Goal: Task Accomplishment & Management: Manage account settings

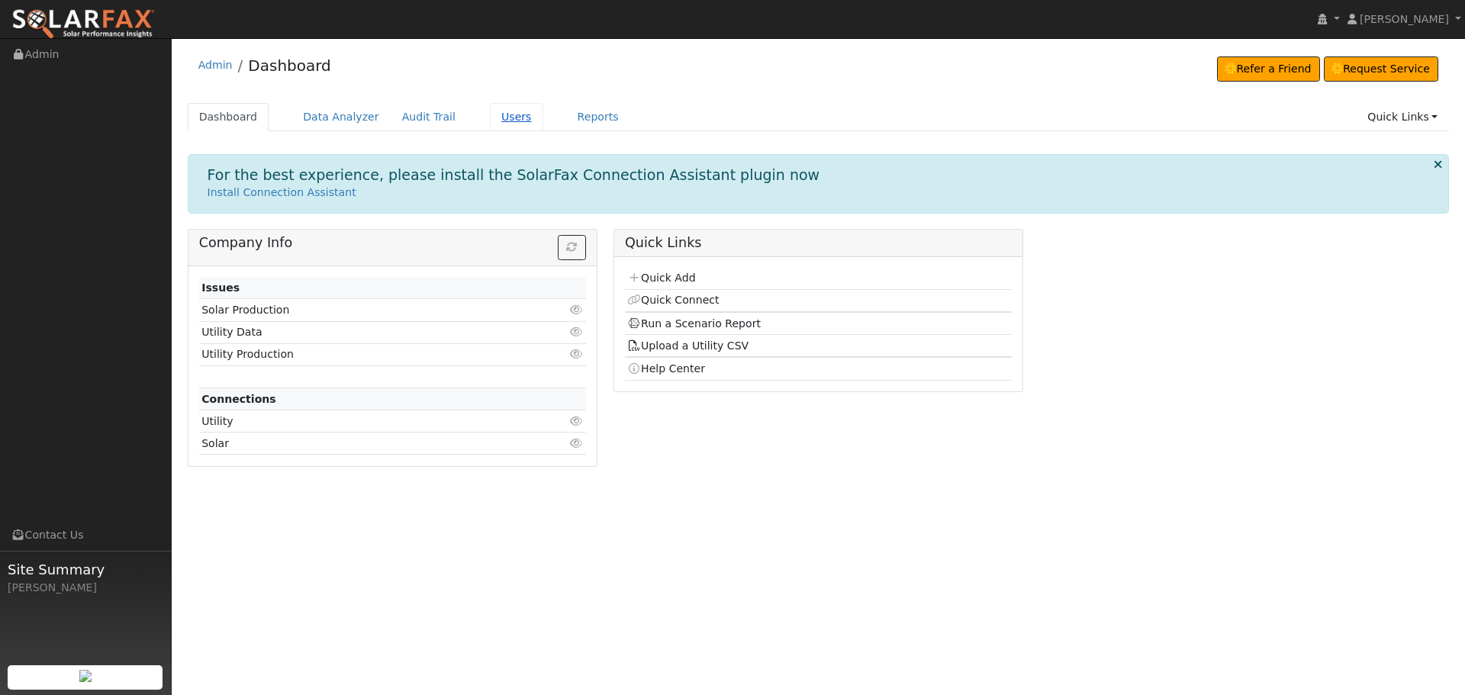
click at [490, 128] on link "Users" at bounding box center [516, 117] width 53 height 28
click at [490, 113] on link "Users" at bounding box center [516, 117] width 53 height 28
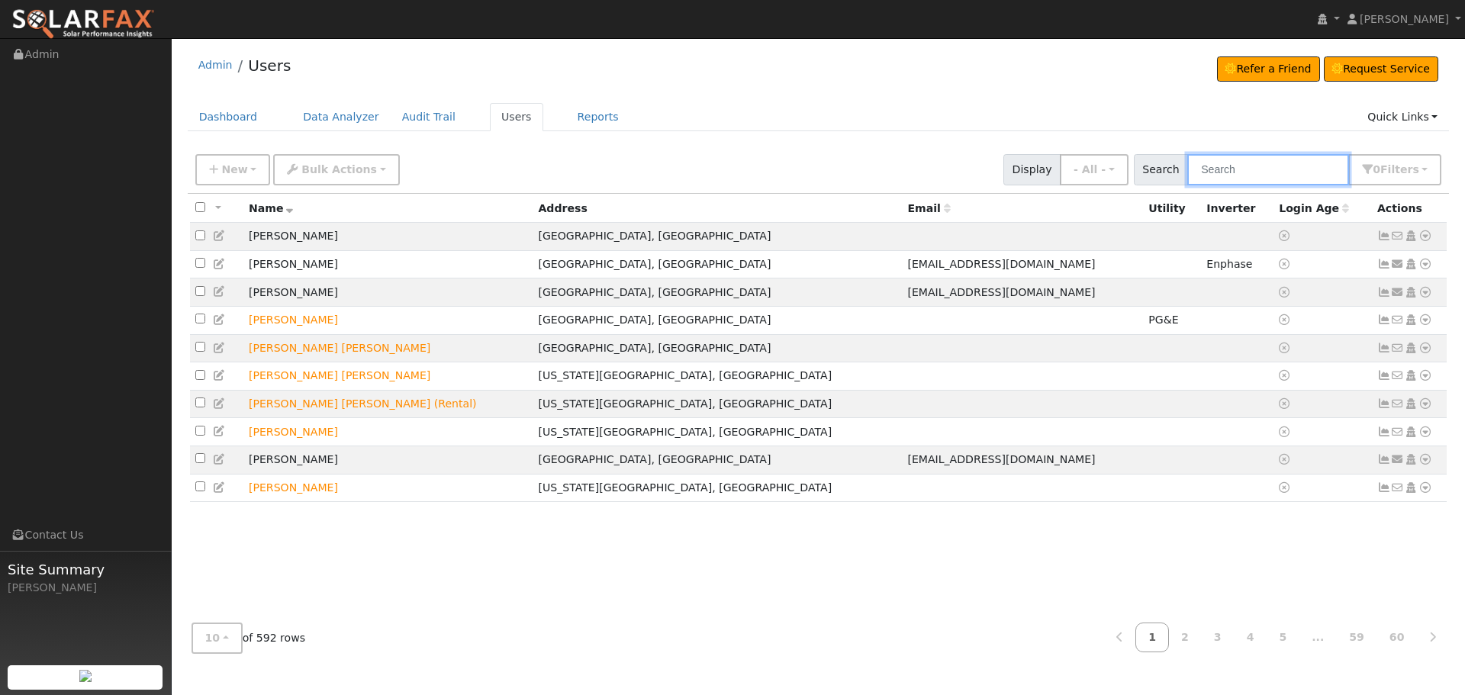
click at [1227, 173] on input "text" at bounding box center [1269, 169] width 162 height 31
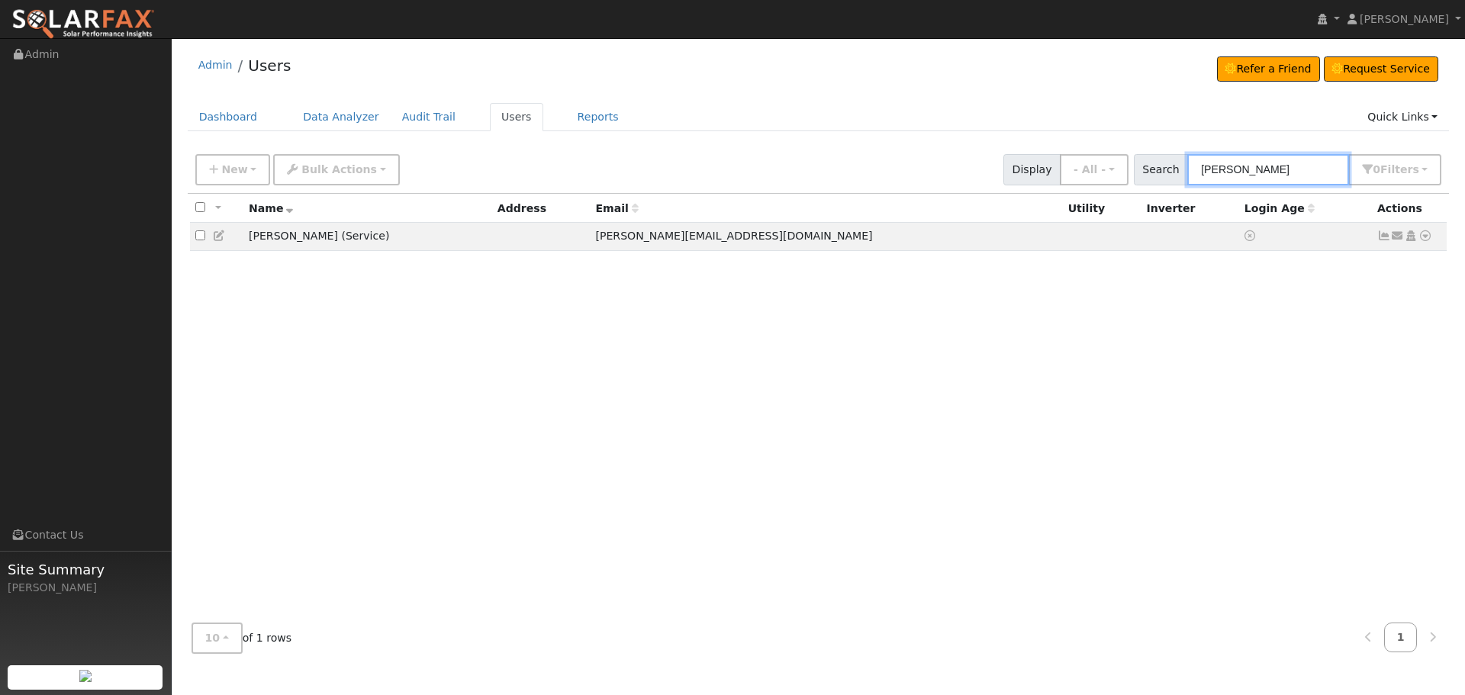
type input "[PERSON_NAME]"
click at [339, 323] on div "All None All on page None on page Name Address Email Utility Inverter Login Age…" at bounding box center [819, 403] width 1262 height 418
click at [1380, 240] on icon at bounding box center [1385, 236] width 14 height 11
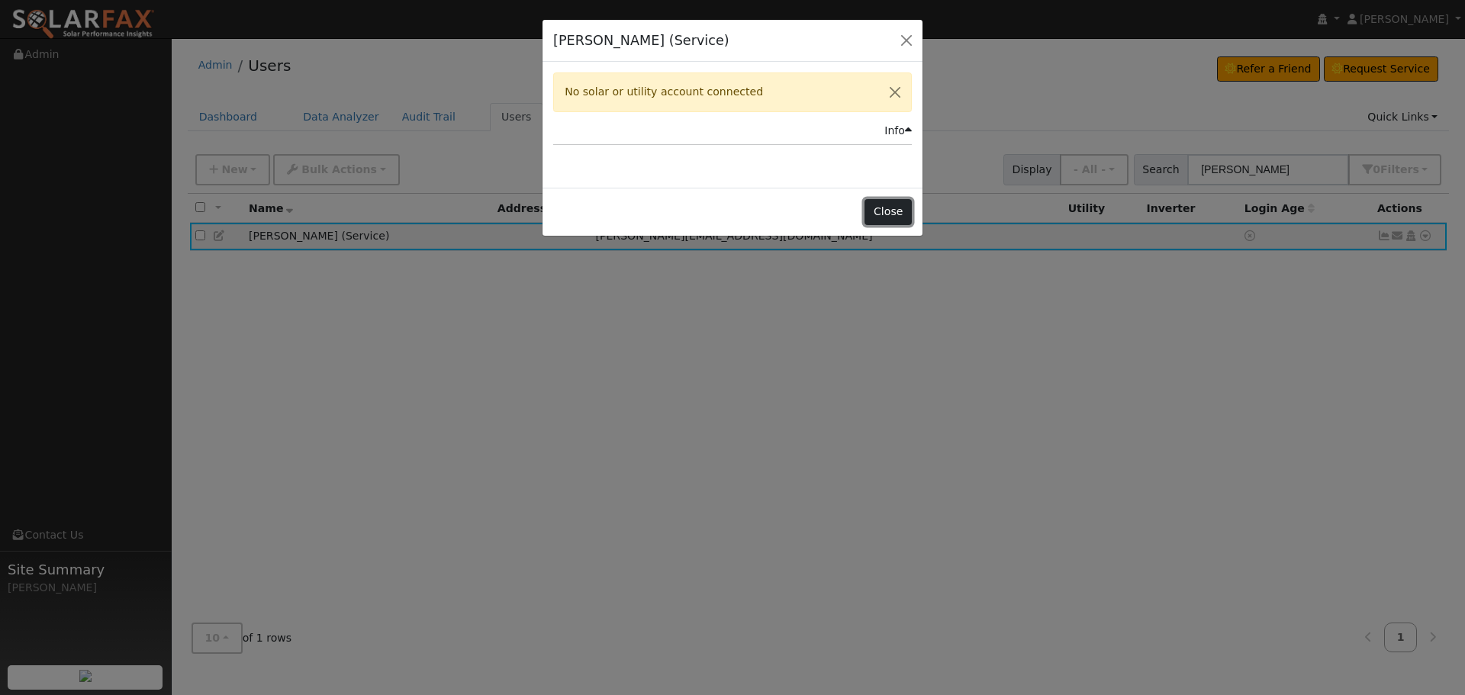
click at [885, 212] on button "Close" at bounding box center [888, 212] width 47 height 26
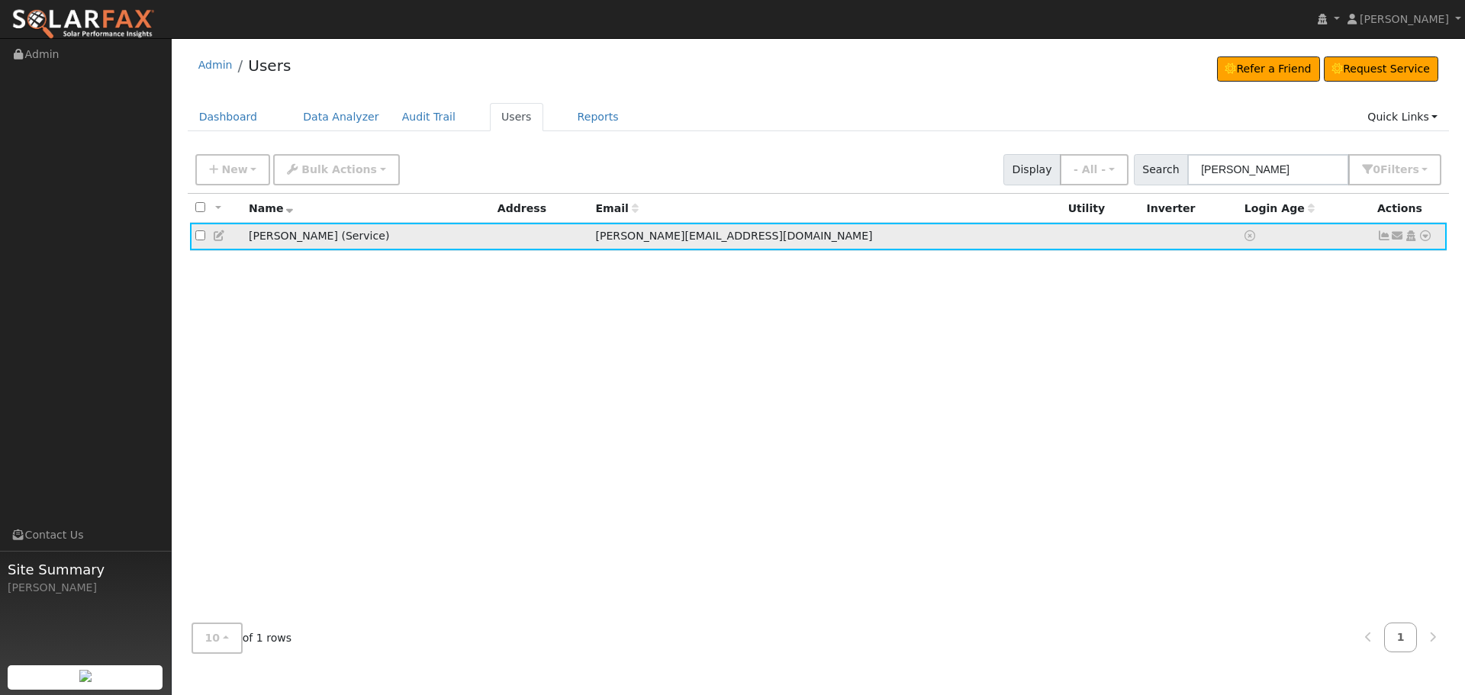
click at [1424, 240] on icon at bounding box center [1426, 236] width 14 height 11
click at [1282, 355] on link "Utility" at bounding box center [1267, 351] width 106 height 21
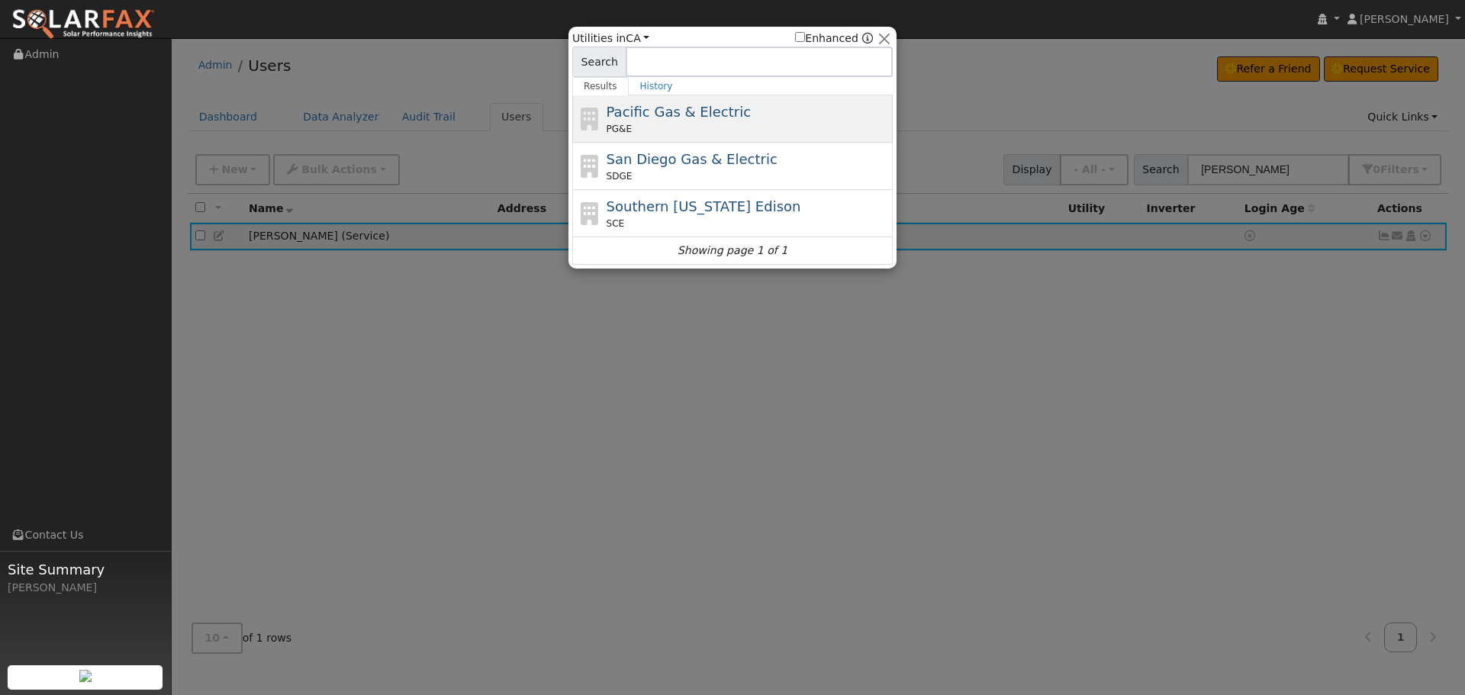
click at [666, 113] on span "Pacific Gas & Electric" at bounding box center [679, 112] width 144 height 16
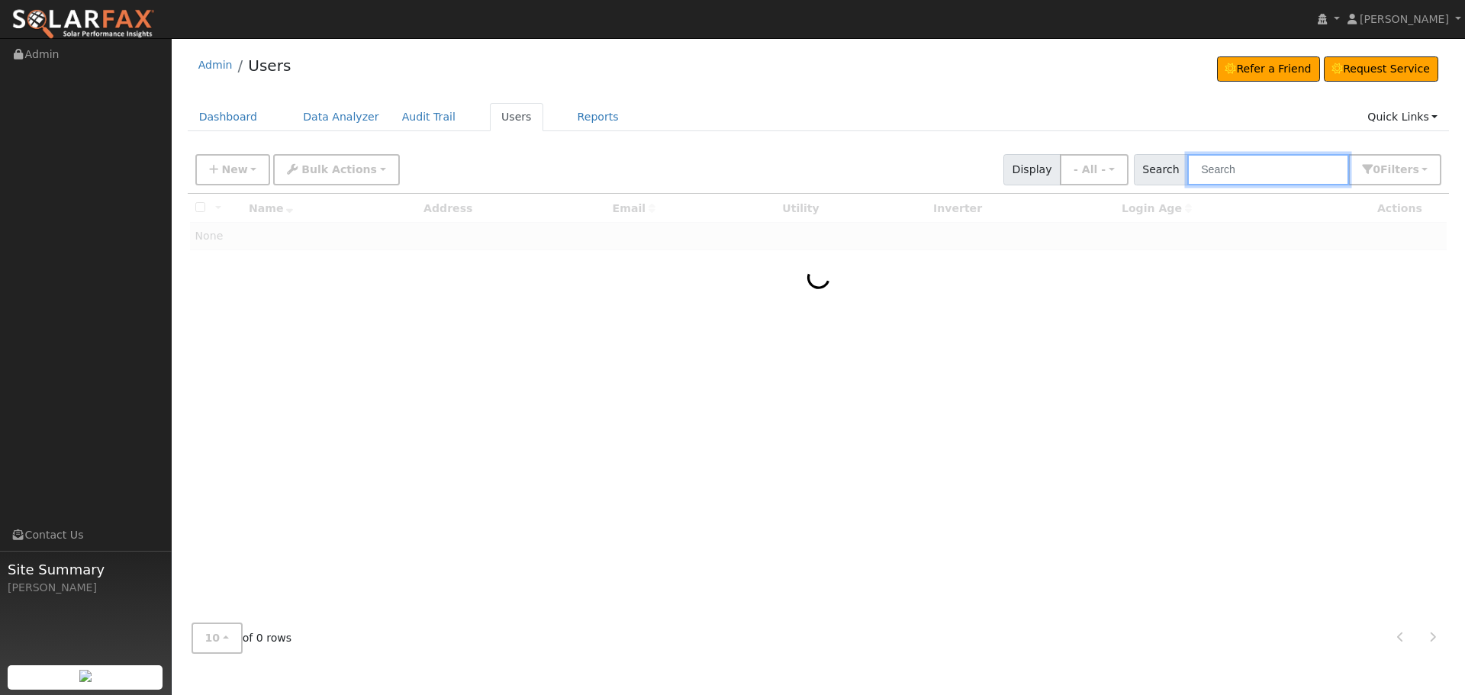
click at [1230, 176] on input "text" at bounding box center [1269, 169] width 162 height 31
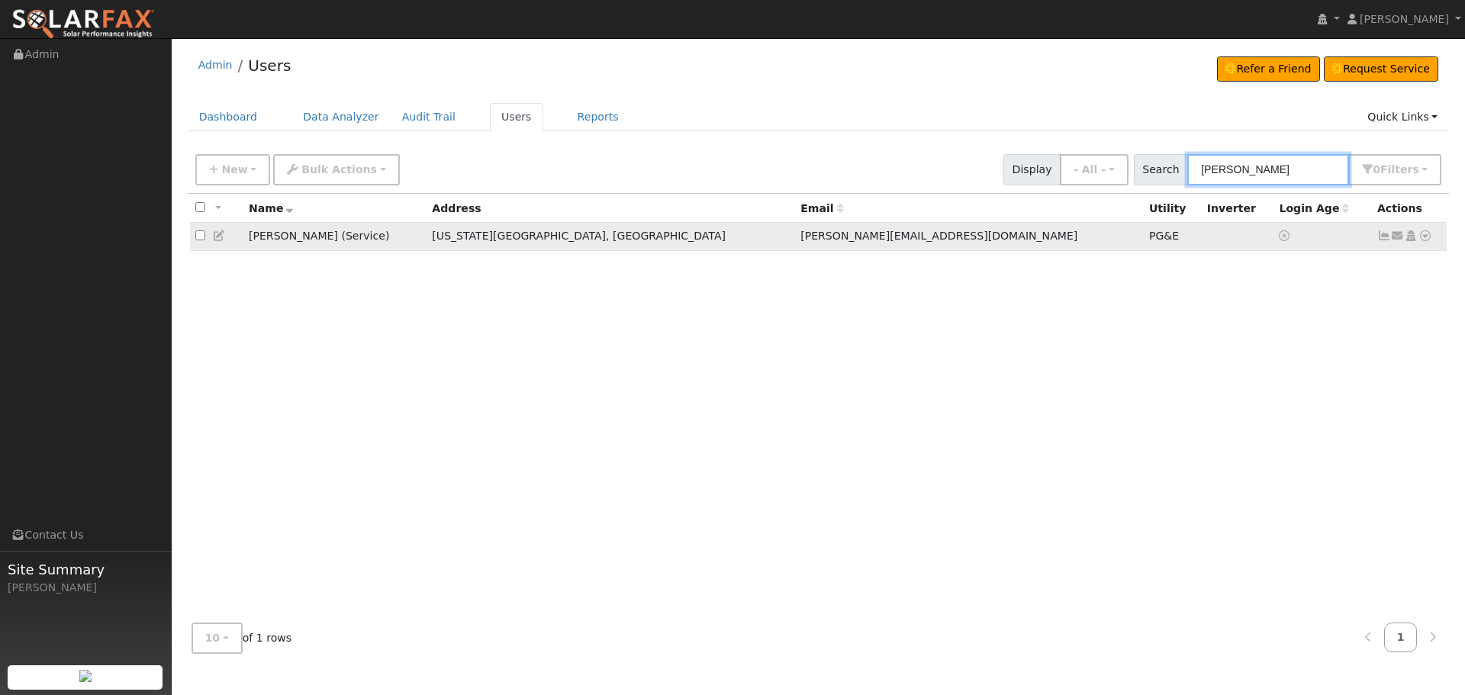
type input "[PERSON_NAME]"
click at [1382, 241] on icon at bounding box center [1385, 236] width 14 height 11
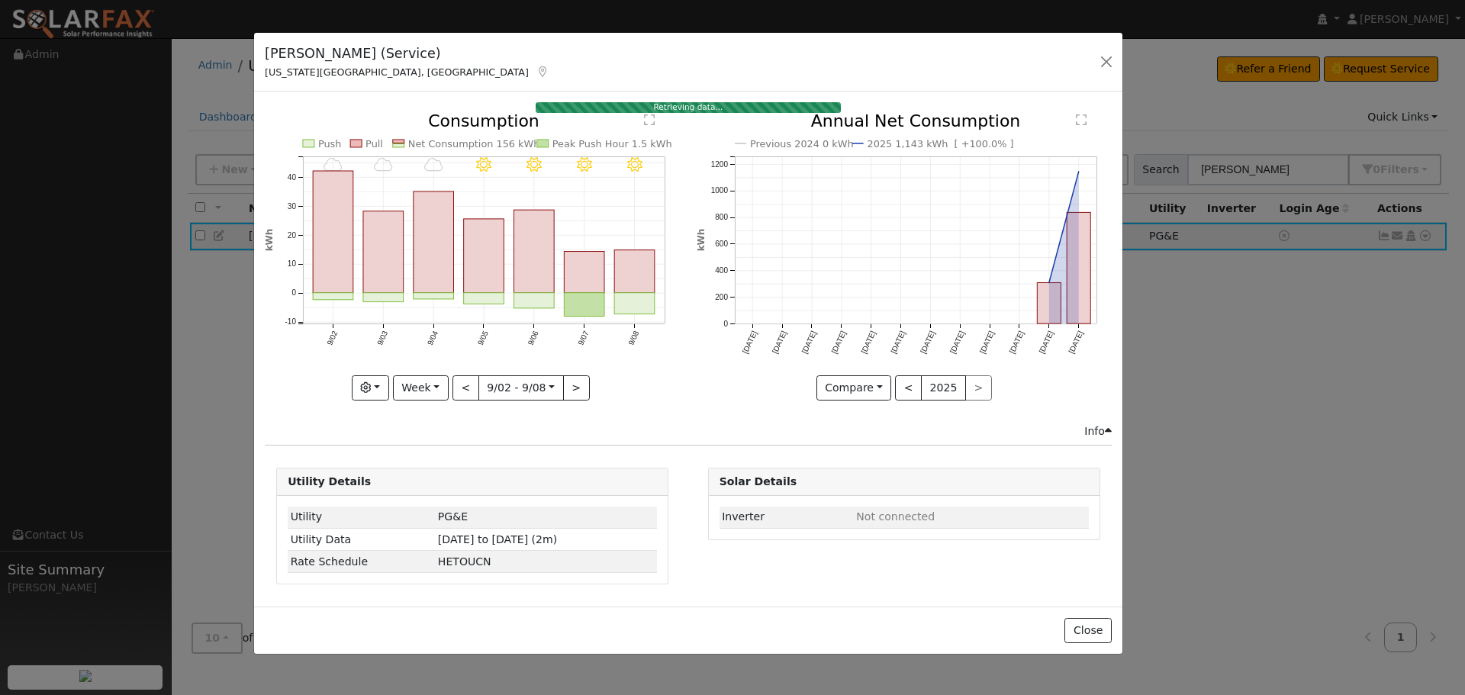
drag, startPoint x: 540, startPoint y: 37, endPoint x: 469, endPoint y: 53, distance: 71.9
click at [495, 50] on div "Jeff Barton (Service) Nevada City, CA Default Account Default Account 12199 Cem…" at bounding box center [688, 62] width 869 height 59
click at [665, 374] on icon "9/08 - Clear 9/07 - Clear 9/06 - Clear 9/05 - Clear 9/04 - Cloudy 9/03 - Cloudy…" at bounding box center [471, 252] width 415 height 279
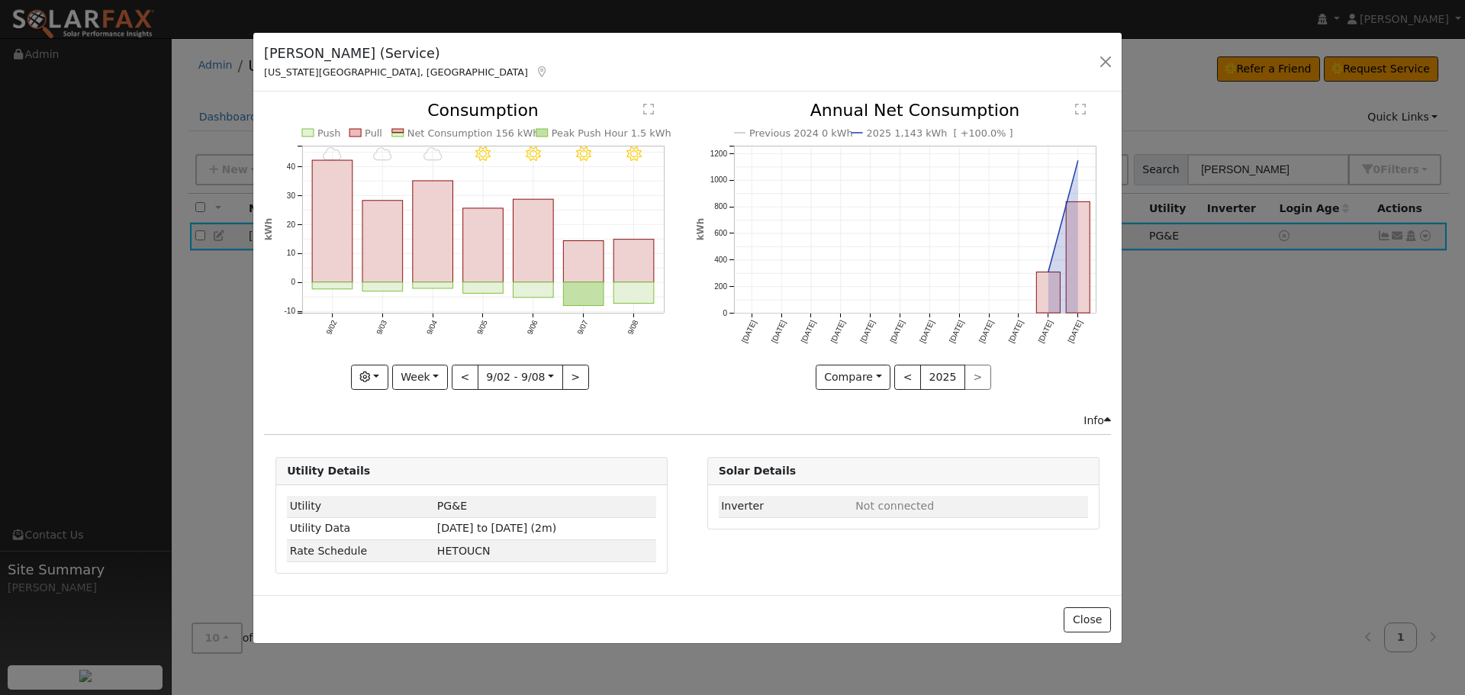
click at [328, 357] on icon "9/08 - Clear 9/07 - Clear 9/06 - Clear 9/05 - Clear 9/04 - Cloudy 9/03 - Cloudy…" at bounding box center [471, 241] width 415 height 279
click at [456, 61] on div "Jeff Barton (Service) Nevada City, CA Default Account Default Account 12199 Cem…" at bounding box center [687, 62] width 869 height 59
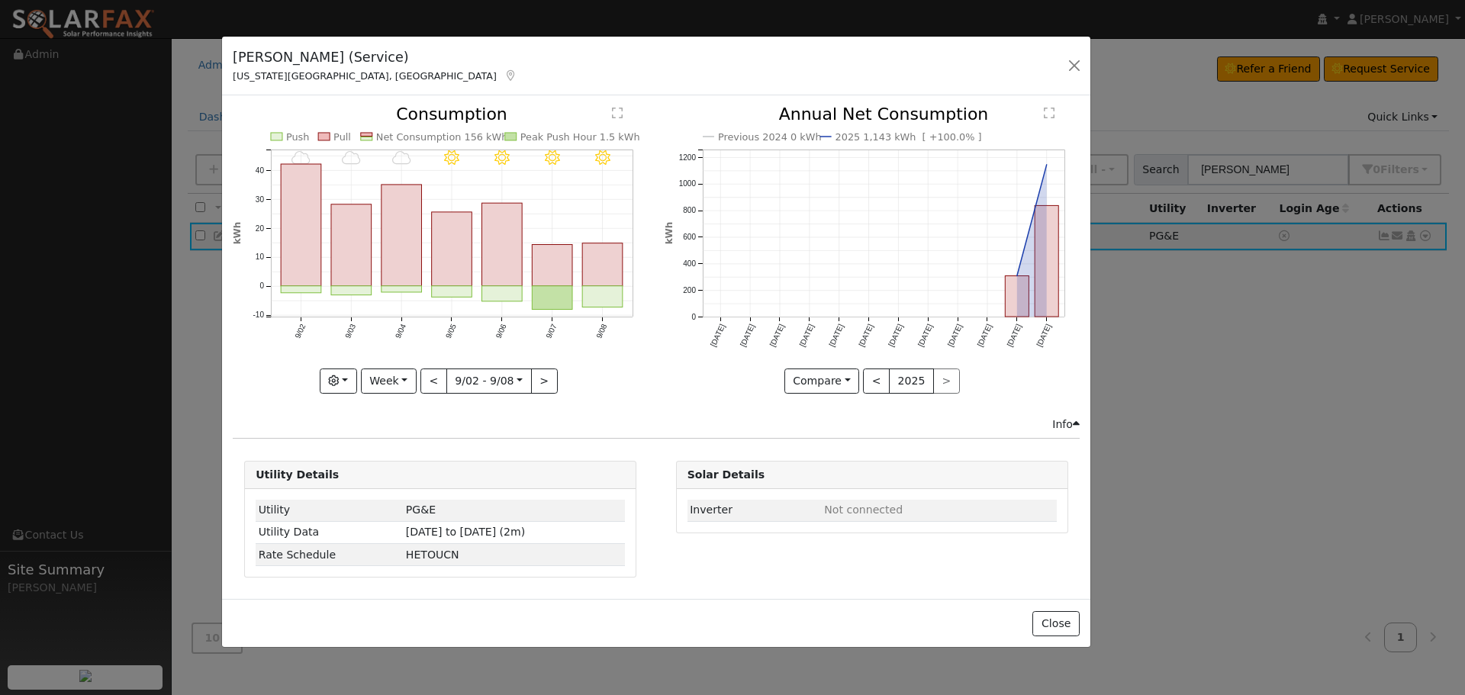
drag, startPoint x: 414, startPoint y: 56, endPoint x: 399, endPoint y: 63, distance: 16.0
click at [398, 63] on div "Jeff Barton (Service) Nevada City, CA Default Account Default Account 12199 Cem…" at bounding box center [656, 66] width 869 height 59
